Goal: Information Seeking & Learning: Learn about a topic

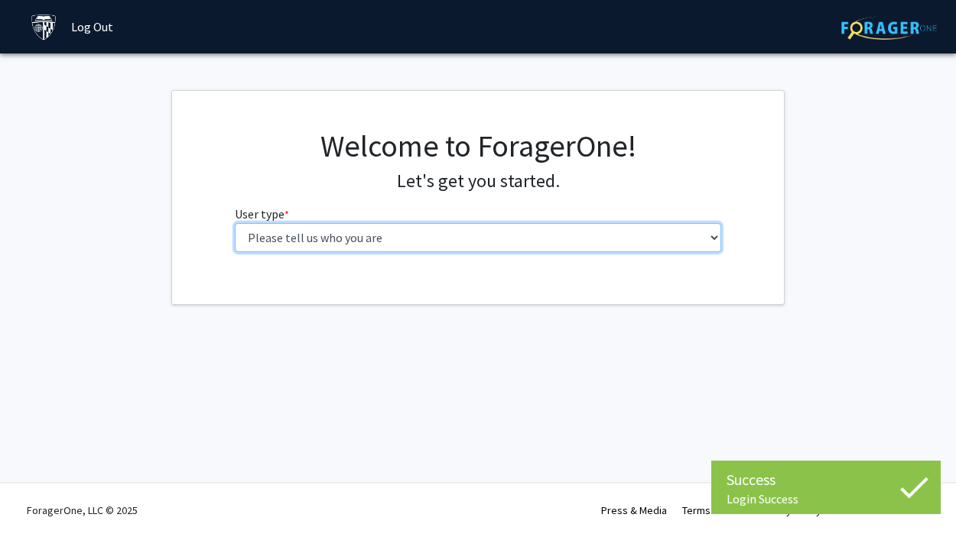
click at [617, 244] on select "Please tell us who you are Undergraduate Student Master's Student Doctoral Cand…" at bounding box center [478, 237] width 487 height 29
select select "2: masters"
click at [235, 223] on select "Please tell us who you are Undergraduate Student Master's Student Doctoral Cand…" at bounding box center [478, 237] width 487 height 29
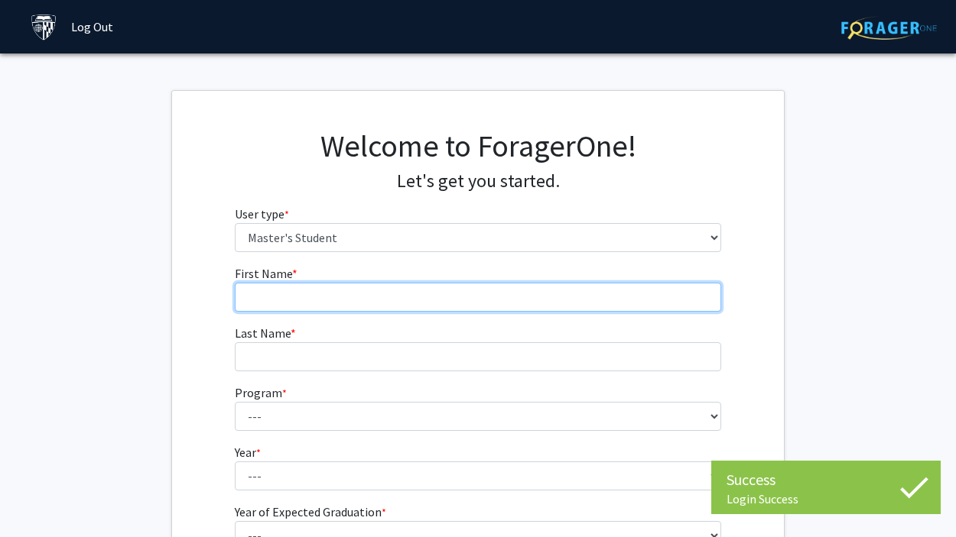
click at [607, 289] on input "First Name * required" at bounding box center [478, 297] width 487 height 29
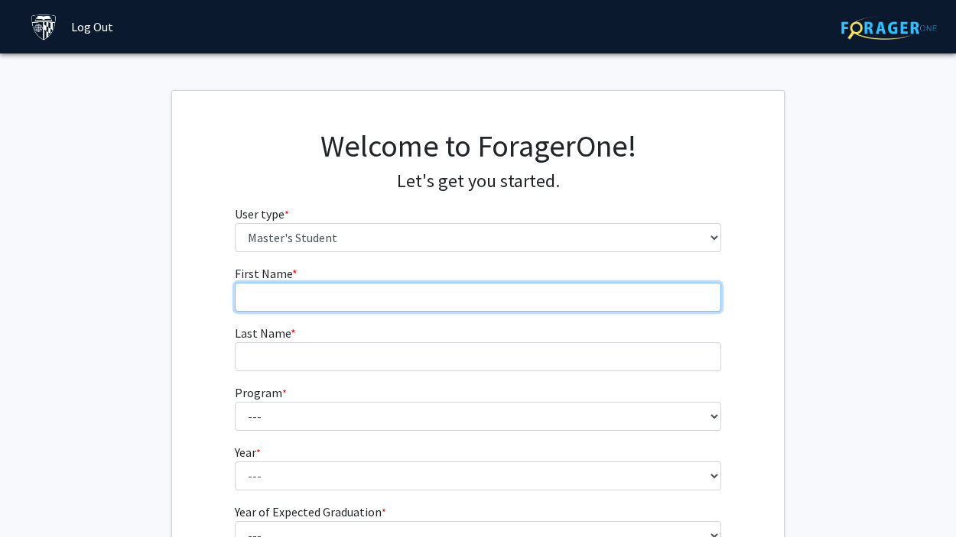
type input "[PERSON_NAME]"
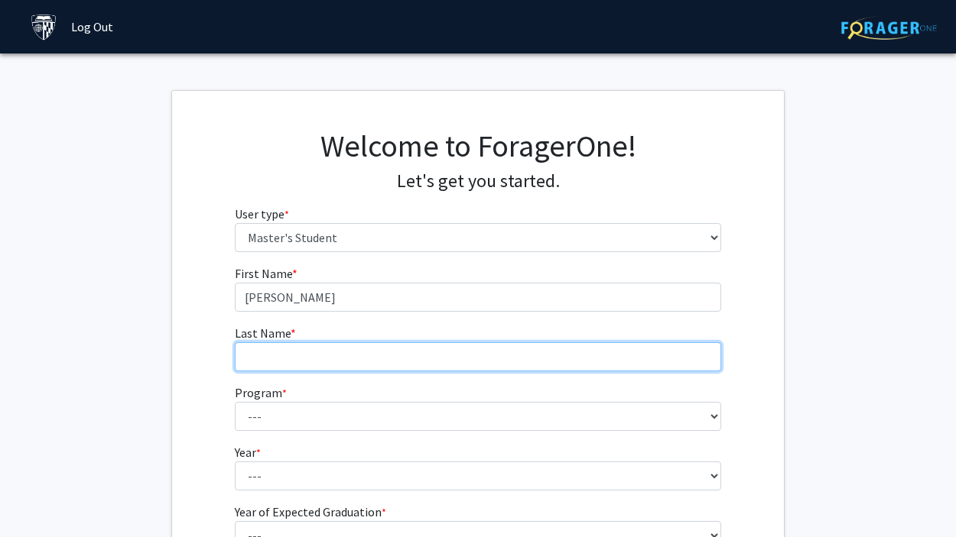
type input "[PERSON_NAME]"
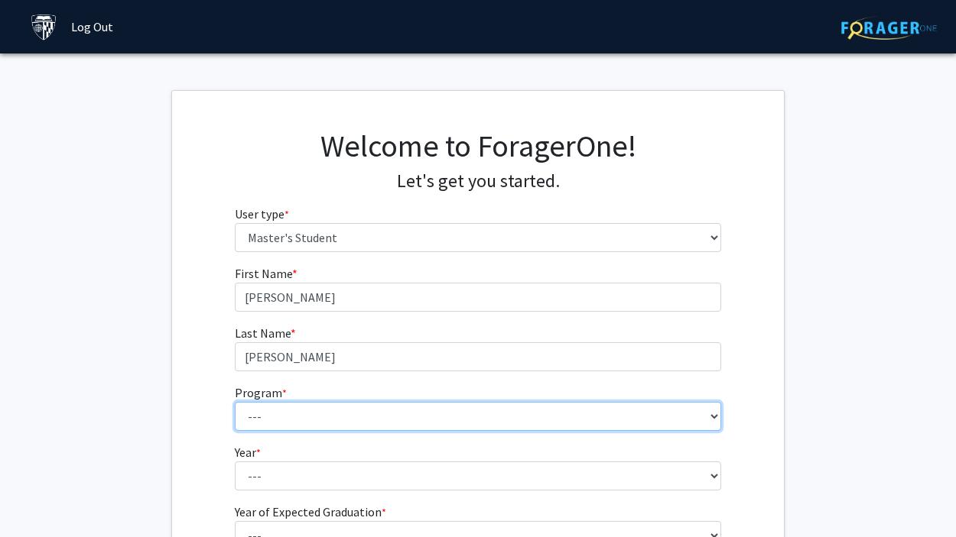
click at [391, 410] on select "--- Anatomy Education Applied and Computational Mathematics Applied Biomedical …" at bounding box center [478, 416] width 487 height 29
select select "23: 15"
click at [235, 402] on select "--- Anatomy Education Applied and Computational Mathematics Applied Biomedical …" at bounding box center [478, 416] width 487 height 29
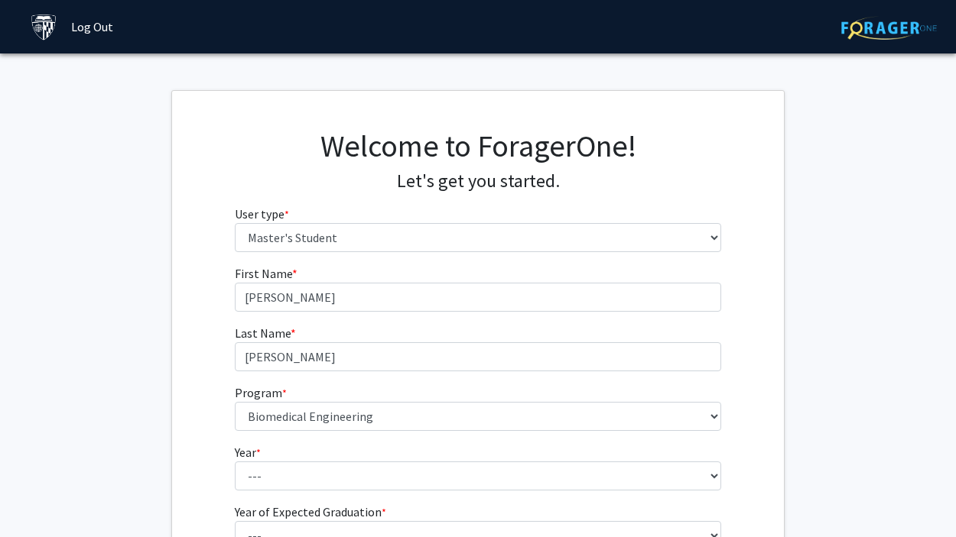
click at [357, 498] on form "First Name * required [PERSON_NAME] Last Name * required [PERSON_NAME] Program …" at bounding box center [478, 420] width 487 height 313
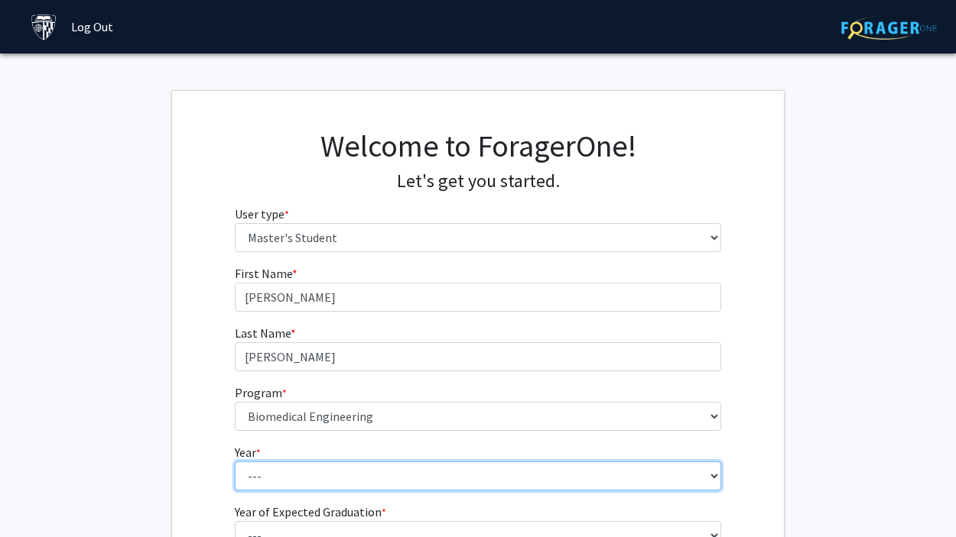
click at [354, 485] on select "--- First Year Second Year" at bounding box center [478, 476] width 487 height 29
select select "1: first_year"
click at [235, 462] on select "--- First Year Second Year" at bounding box center [478, 476] width 487 height 29
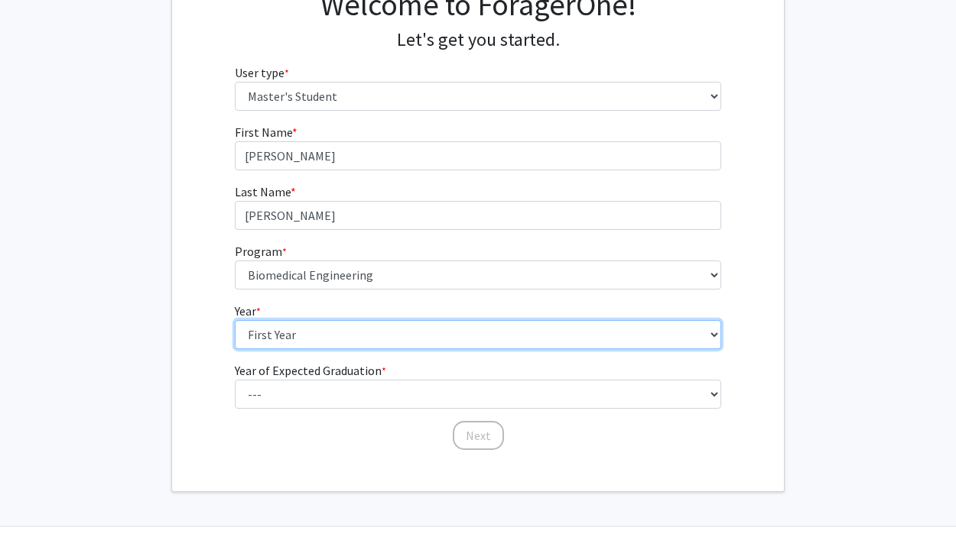
scroll to position [141, 0]
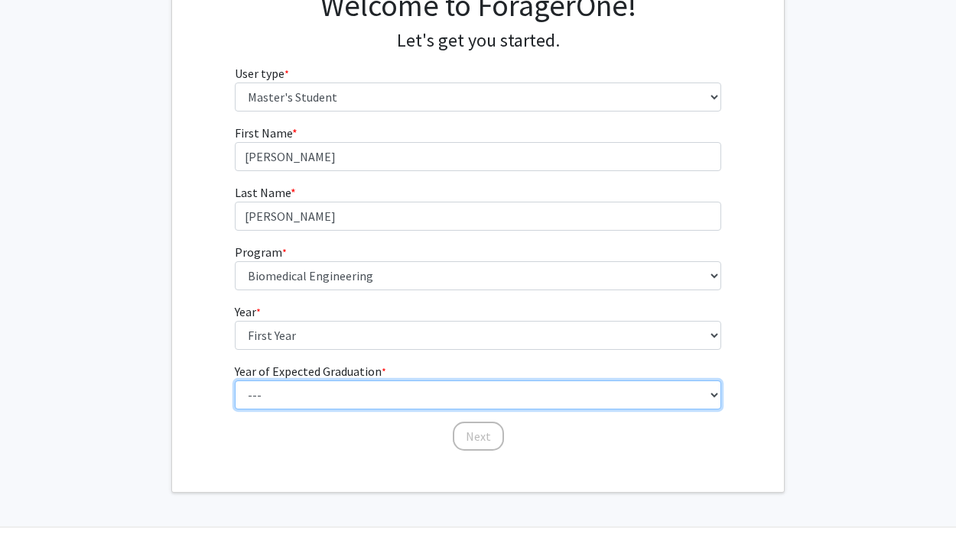
click at [341, 394] on select "--- 2025 2026 2027 2028 2029 2030 2031 2032 2033 2034" at bounding box center [478, 395] width 487 height 29
select select "3: 2027"
click at [235, 381] on select "--- 2025 2026 2027 2028 2029 2030 2031 2032 2033 2034" at bounding box center [478, 395] width 487 height 29
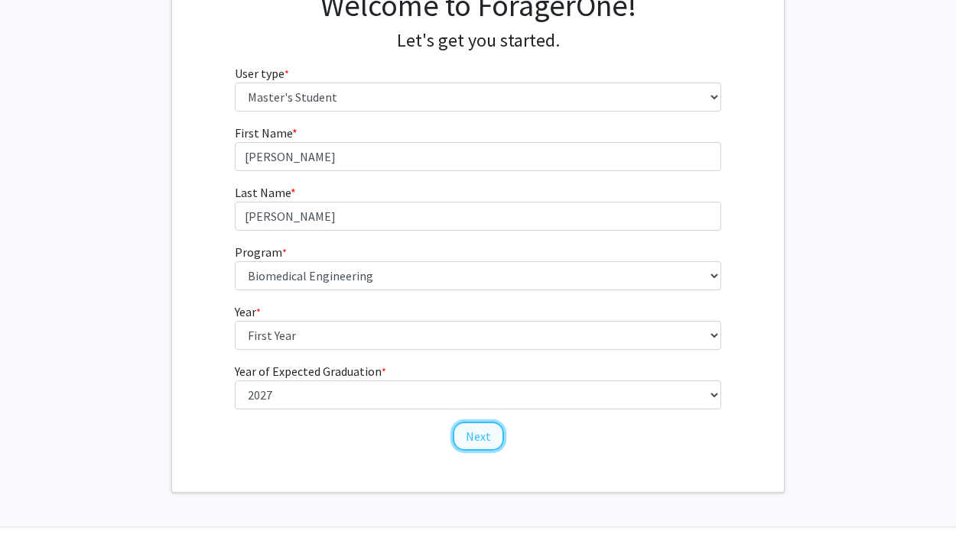
click at [459, 435] on button "Next" at bounding box center [478, 436] width 51 height 29
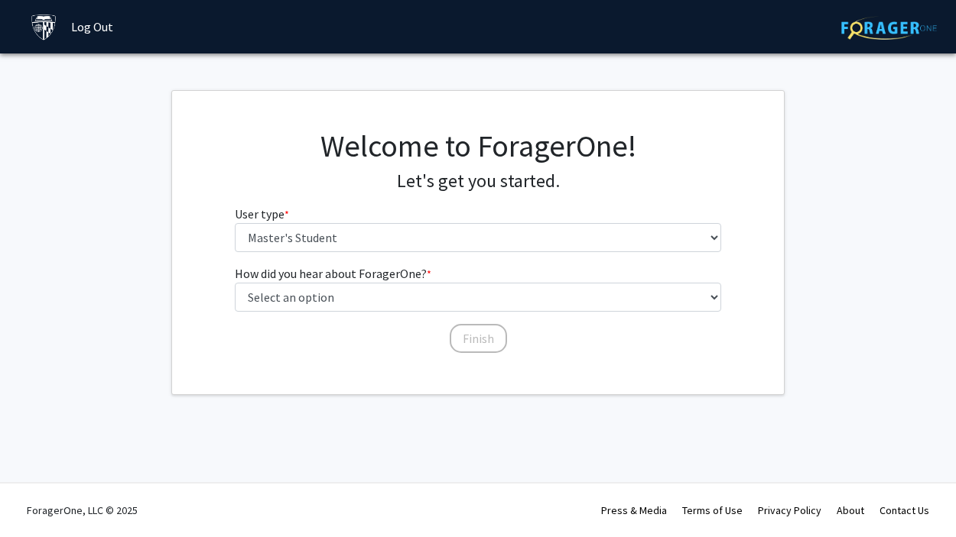
scroll to position [0, 0]
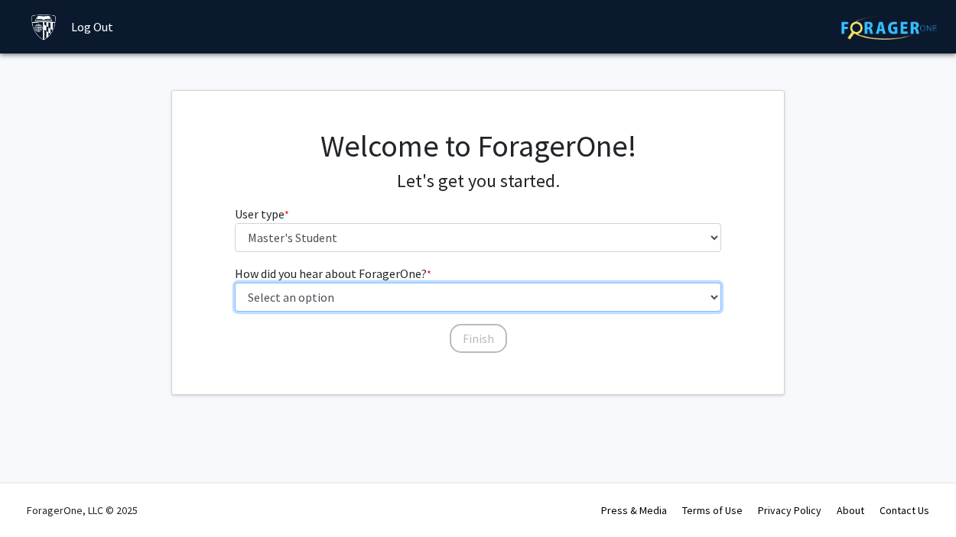
click at [410, 297] on select "Select an option Peer/student recommendation Faculty/staff recommendation Unive…" at bounding box center [478, 297] width 487 height 29
select select "3: university_website"
click at [235, 283] on select "Select an option Peer/student recommendation Faculty/staff recommendation Unive…" at bounding box center [478, 297] width 487 height 29
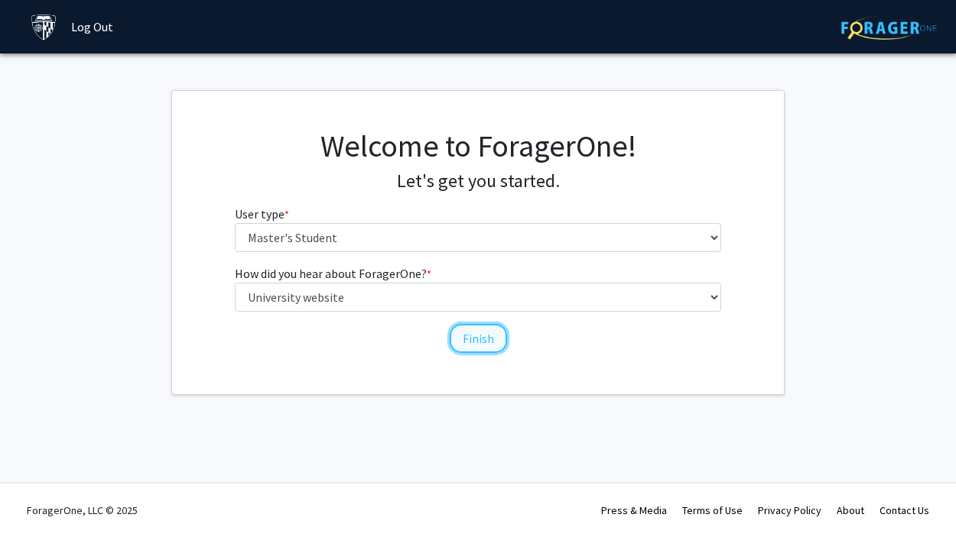
click at [471, 326] on button "Finish" at bounding box center [477, 338] width 57 height 29
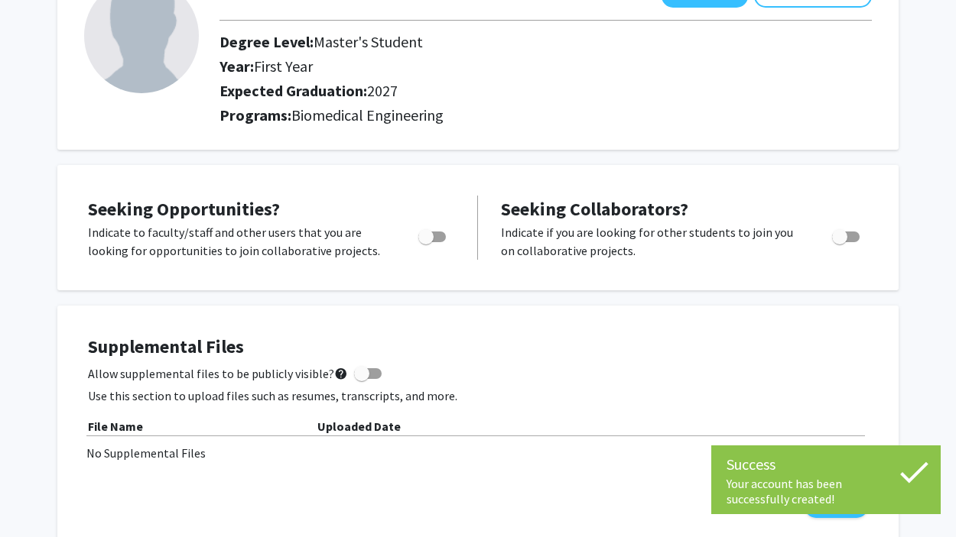
scroll to position [123, 0]
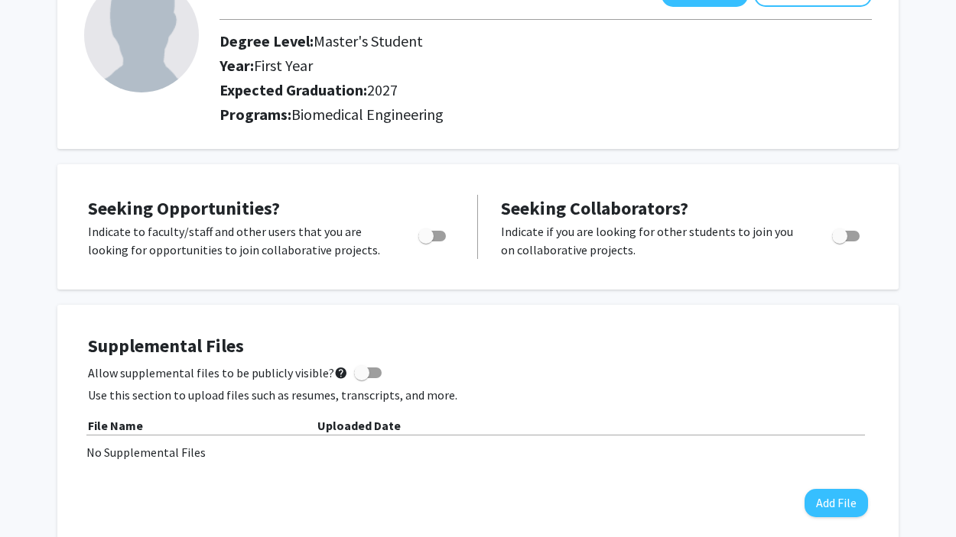
click at [434, 227] on label "Toggle" at bounding box center [429, 236] width 34 height 18
click at [426, 242] on input "Are you actively seeking opportunities?" at bounding box center [425, 242] width 1 height 1
checkbox input "true"
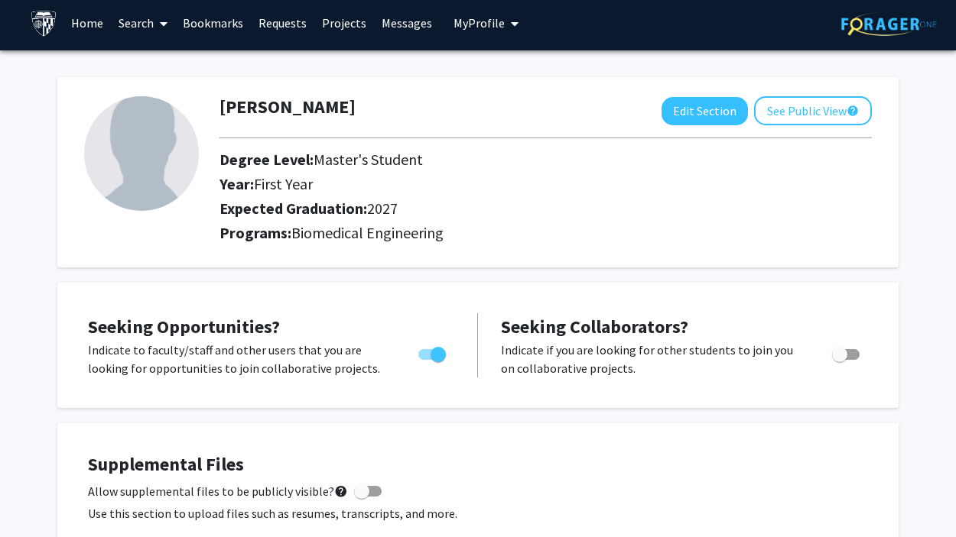
scroll to position [0, 0]
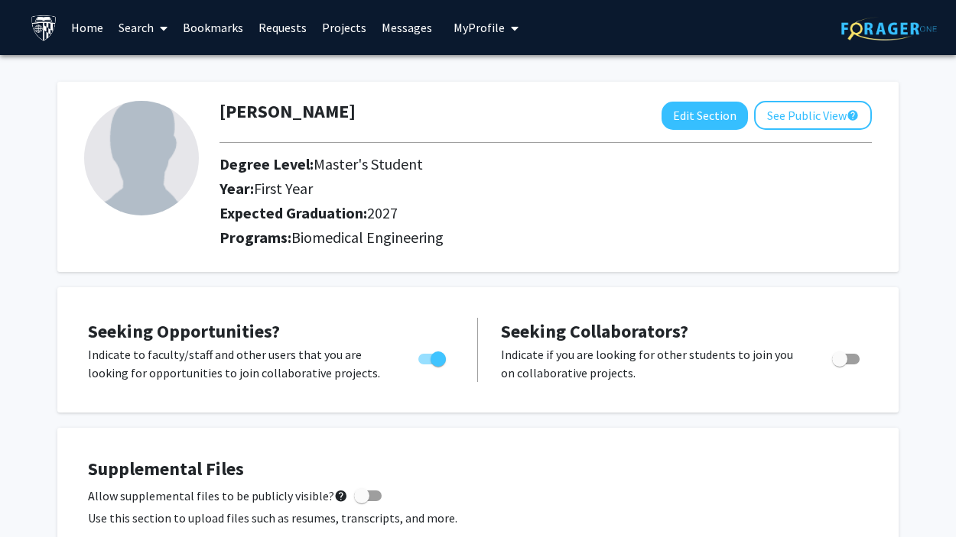
click at [154, 28] on span at bounding box center [161, 29] width 14 height 54
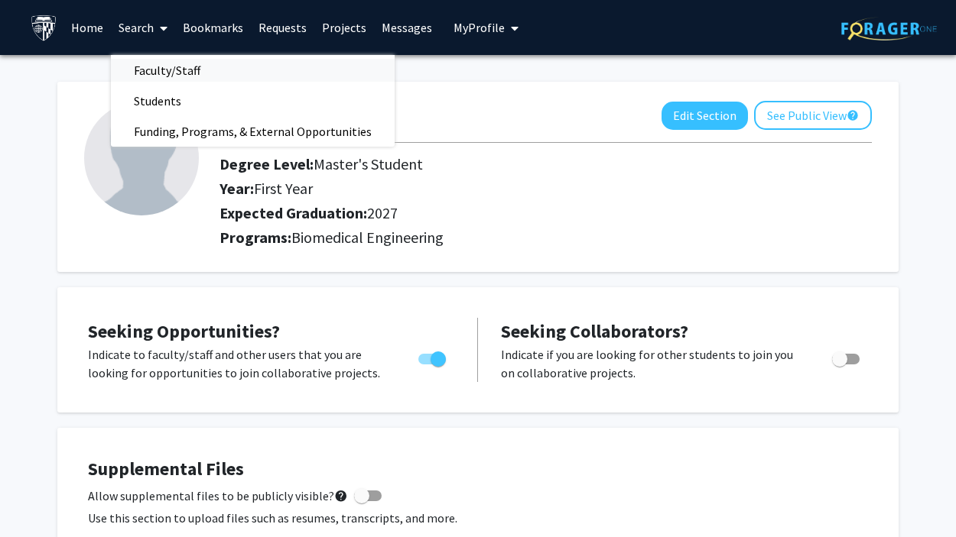
click at [179, 72] on span "Faculty/Staff" at bounding box center [167, 70] width 112 height 31
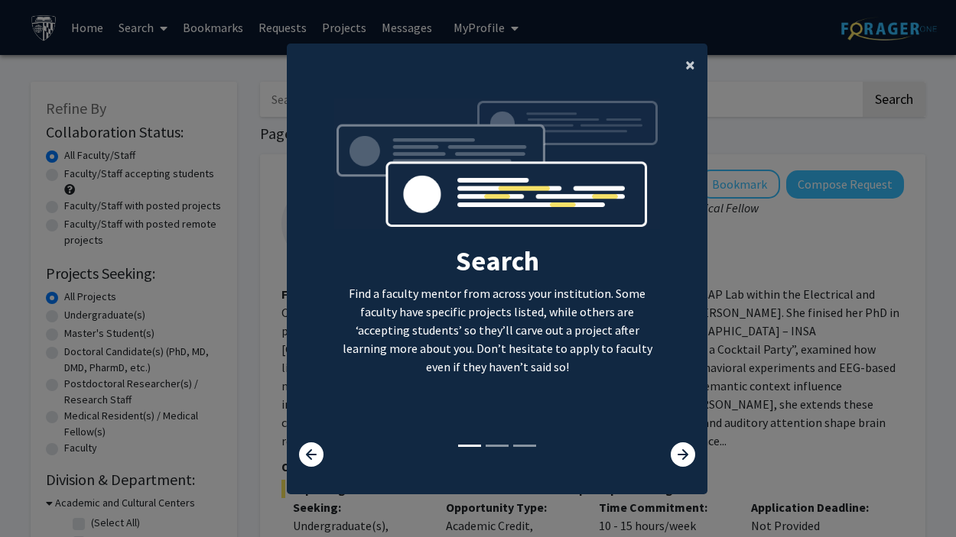
click at [683, 63] on button "×" at bounding box center [690, 65] width 34 height 43
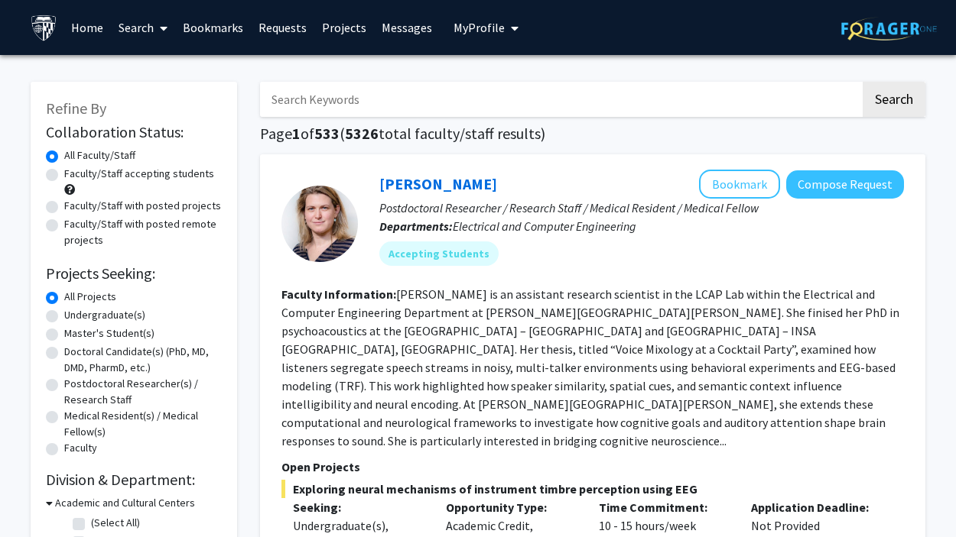
click at [130, 334] on label "Master's Student(s)" at bounding box center [109, 334] width 90 height 16
click at [74, 334] on input "Master's Student(s)" at bounding box center [69, 331] width 10 height 10
radio input "true"
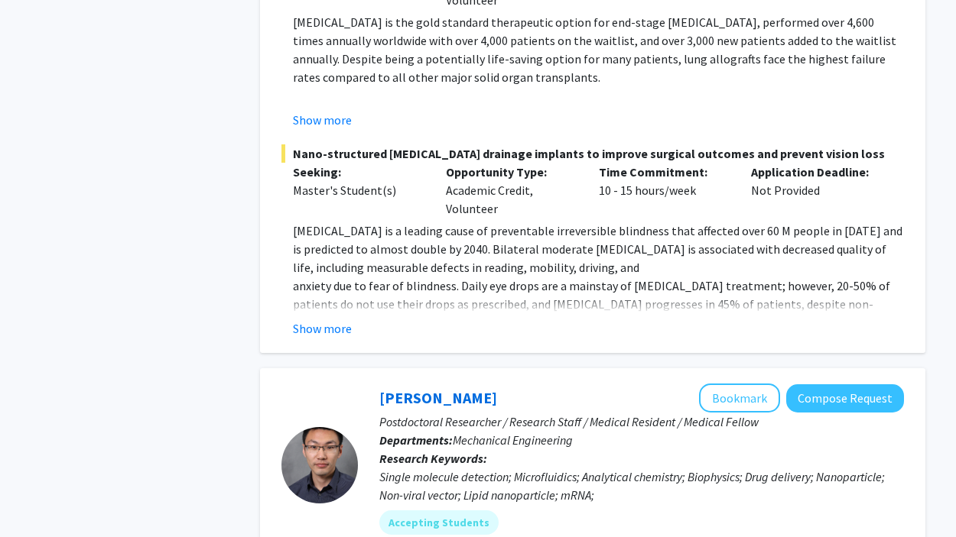
scroll to position [1569, 0]
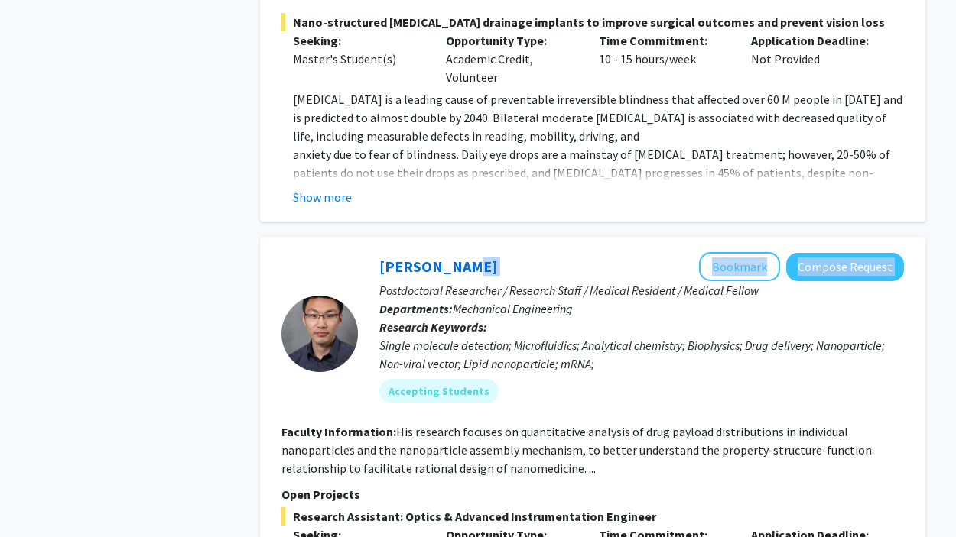
drag, startPoint x: 367, startPoint y: 241, endPoint x: 466, endPoint y: 235, distance: 99.5
click at [467, 252] on div "Sixuan Li Bookmark Compose Request Postdoctoral Researcher / Research Staff / M…" at bounding box center [631, 333] width 546 height 163
click at [466, 252] on div "Sixuan Li Bookmark Compose Request" at bounding box center [641, 266] width 524 height 29
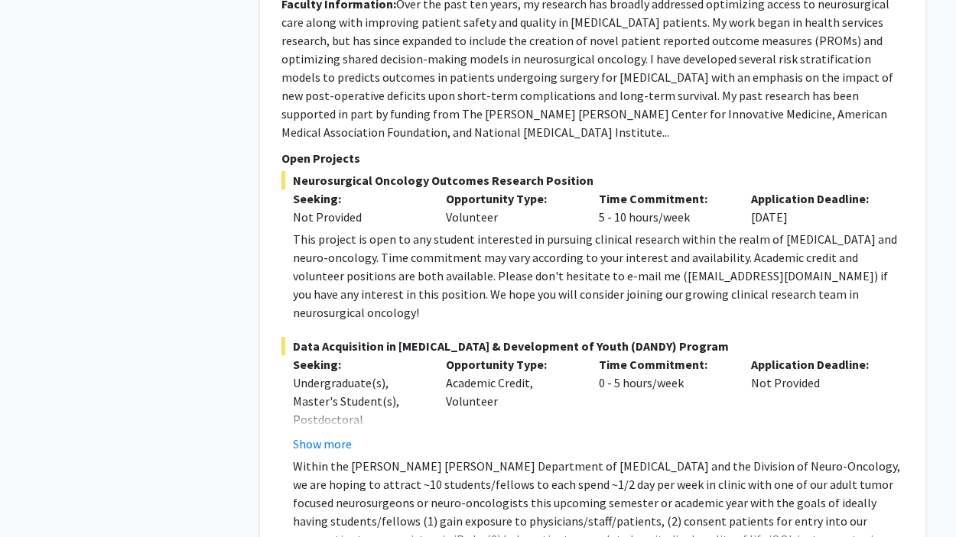
scroll to position [7482, 0]
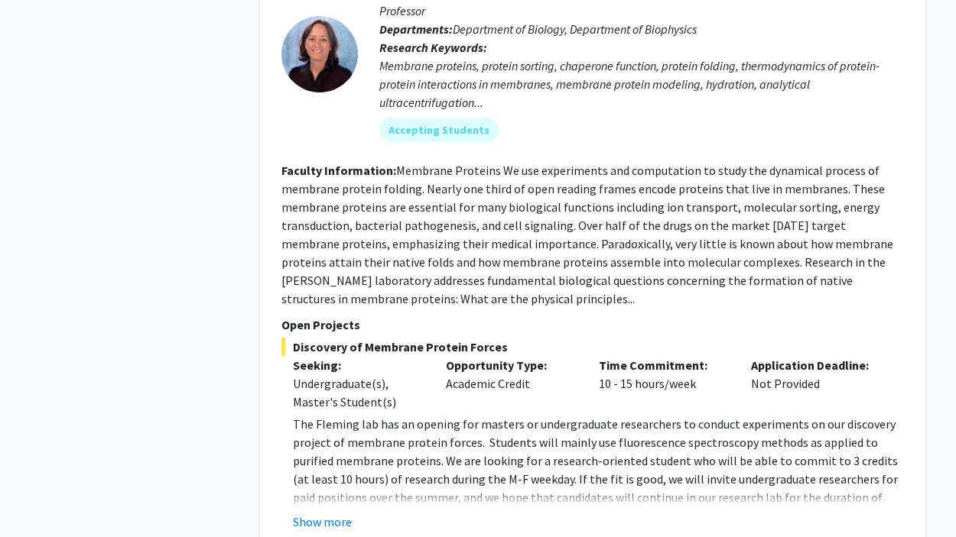
scroll to position [821, 0]
click at [316, 512] on button "Show more" at bounding box center [322, 521] width 59 height 18
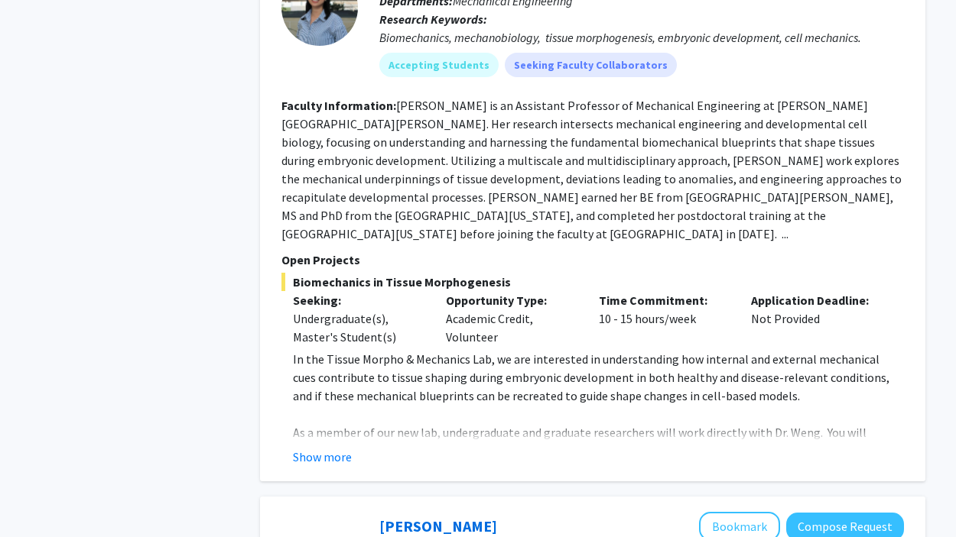
scroll to position [1676, 0]
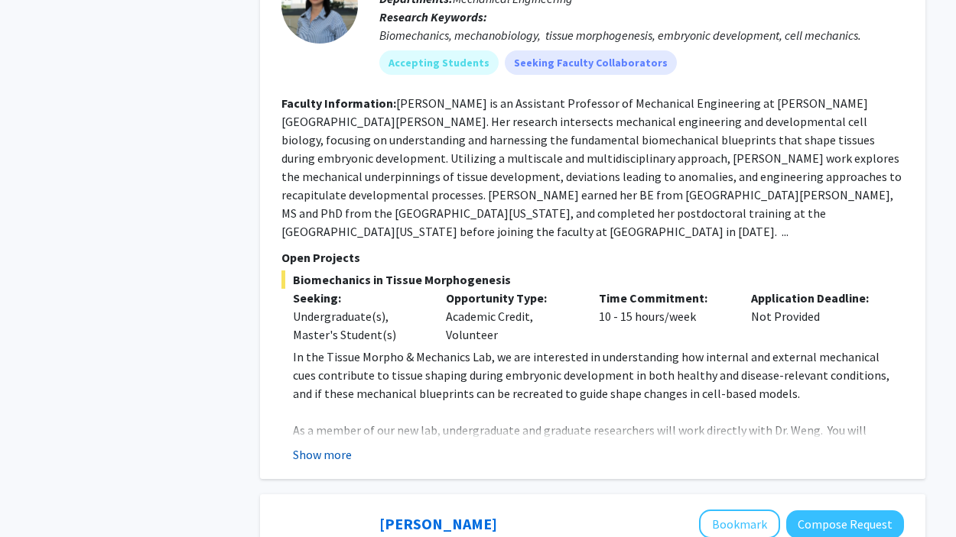
click at [346, 446] on button "Show more" at bounding box center [322, 455] width 59 height 18
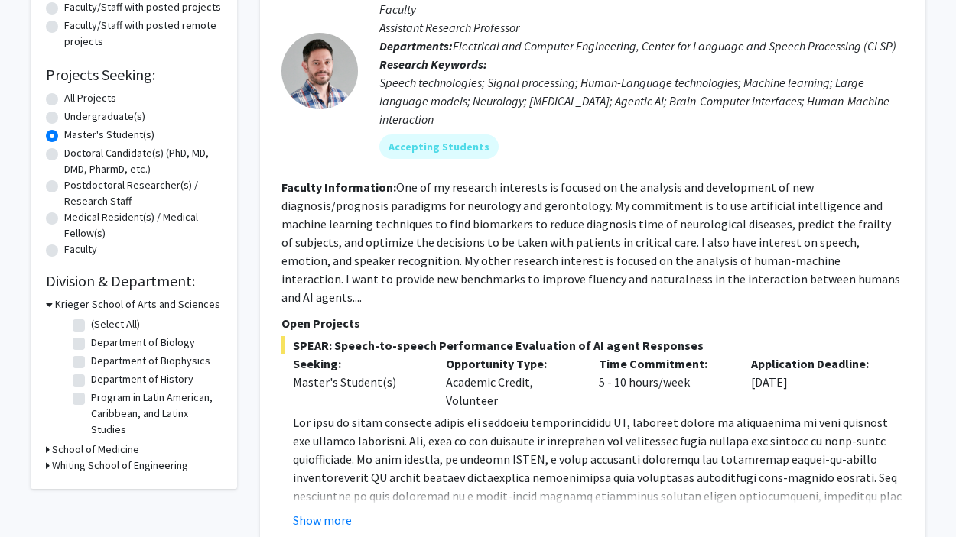
scroll to position [18, 0]
